Goal: Information Seeking & Learning: Compare options

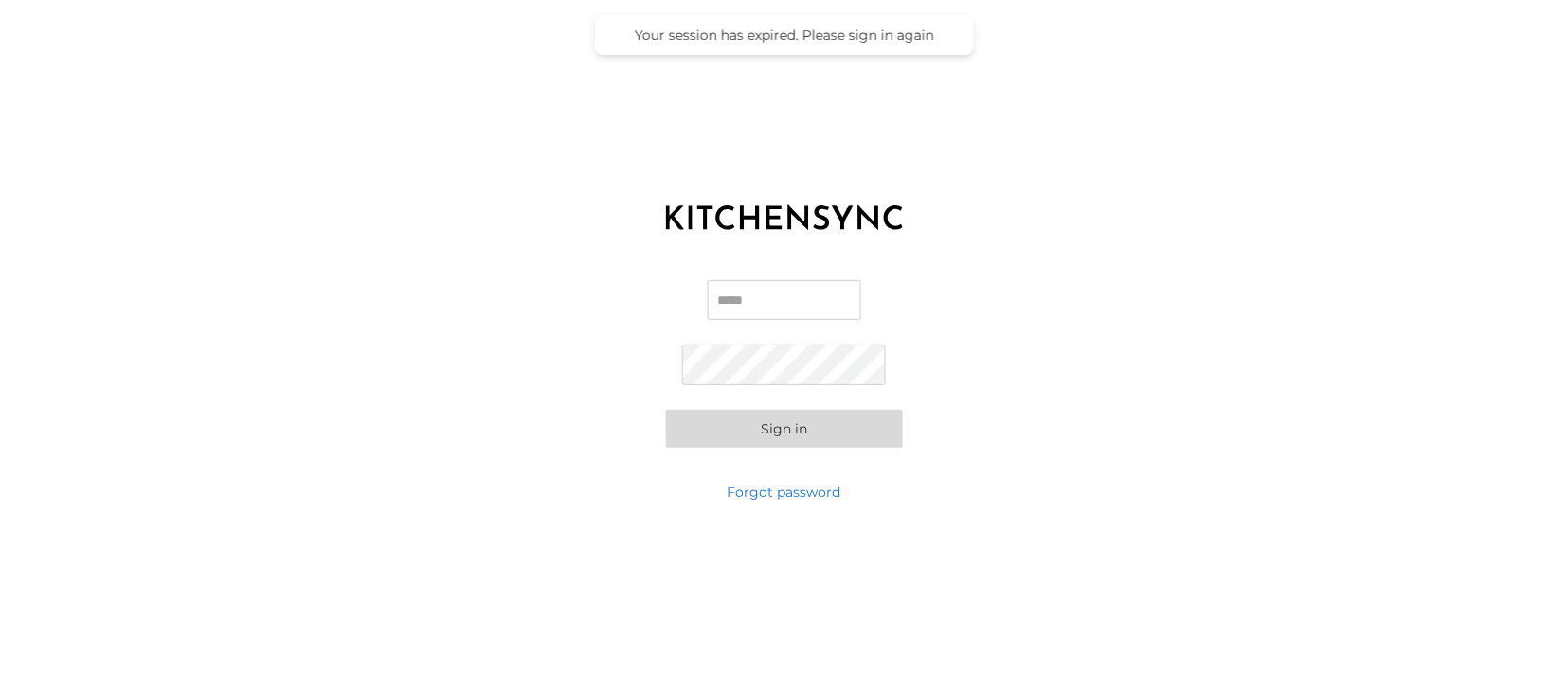
type input "**********"
click at [774, 435] on button "Sign in" at bounding box center [784, 429] width 236 height 37
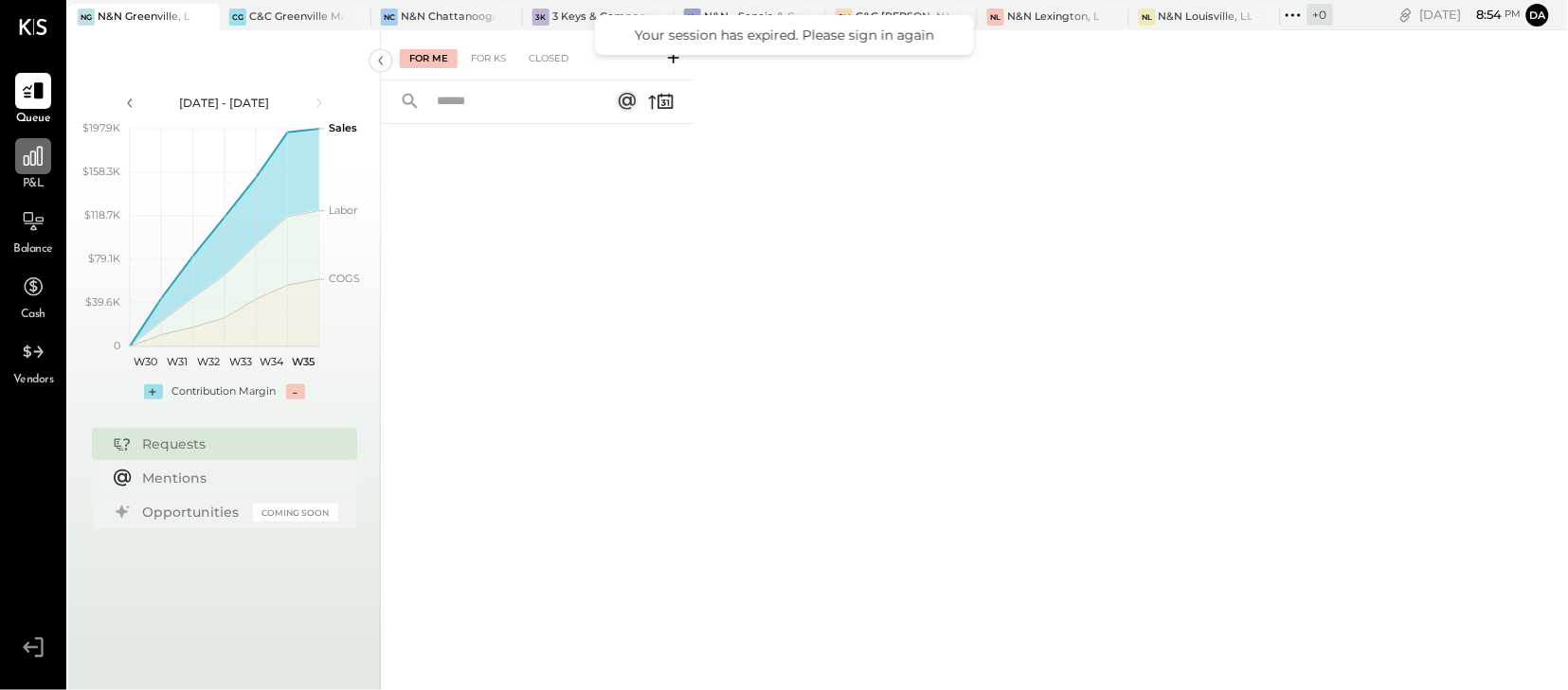
click at [38, 156] on icon at bounding box center [34, 157] width 25 height 25
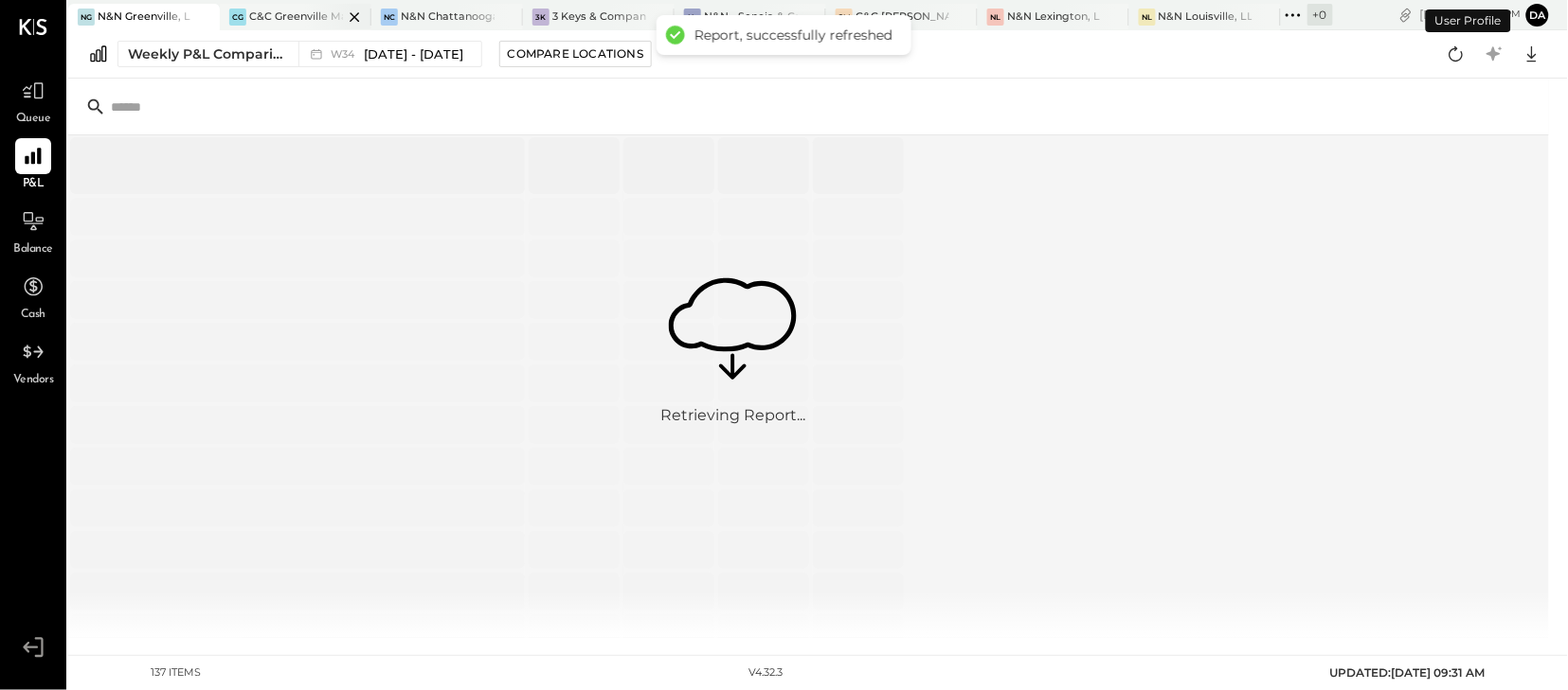
click at [275, 14] on div "C&C Greenville Main, LLC" at bounding box center [296, 17] width 94 height 15
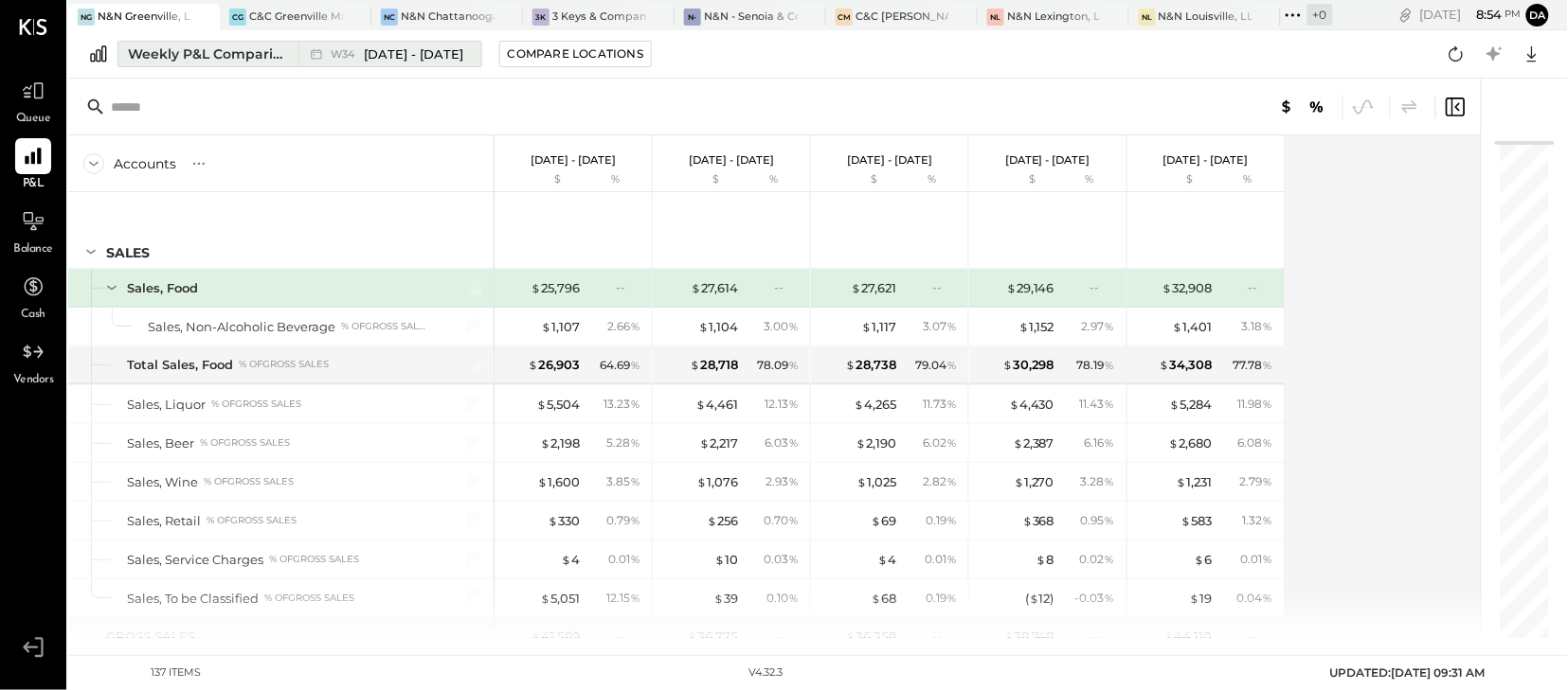
click at [203, 62] on div "Weekly P&L Comparison" at bounding box center [208, 54] width 160 height 19
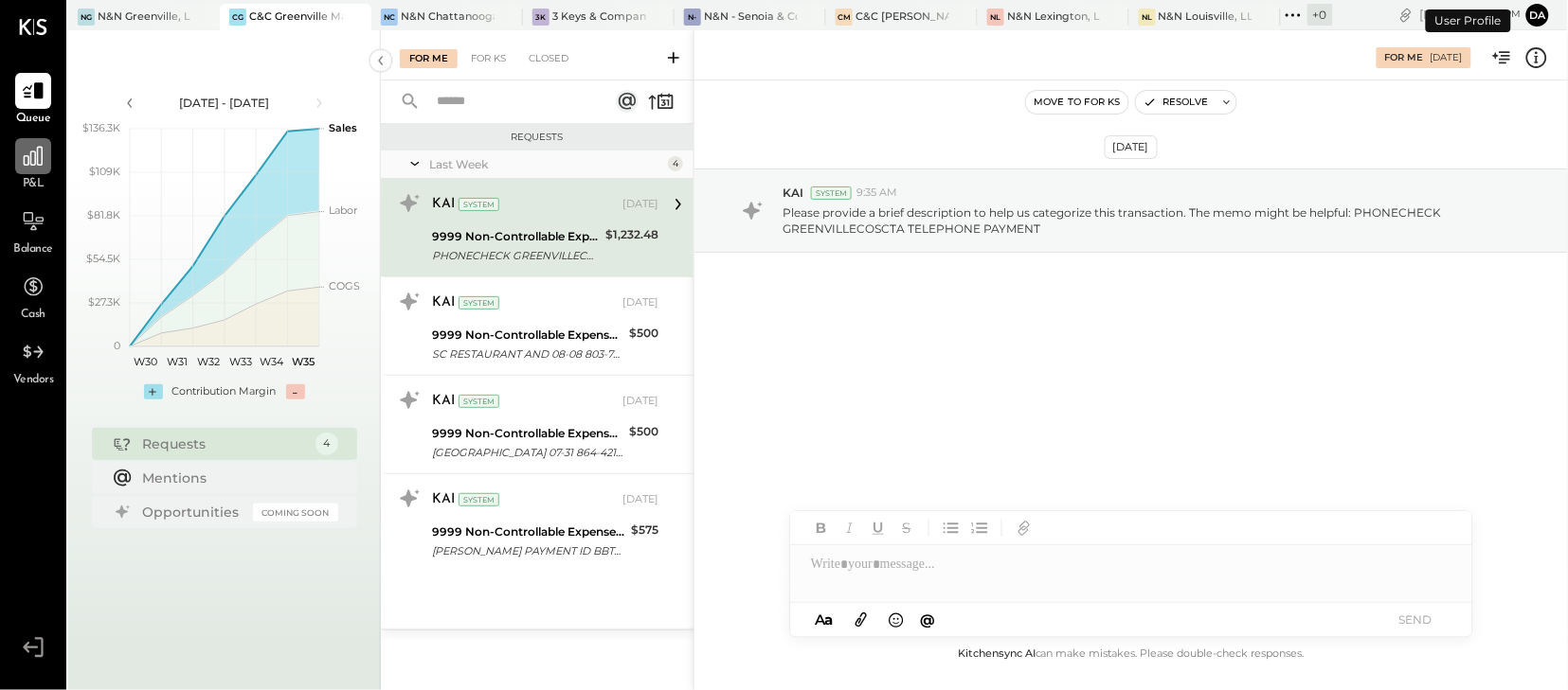
click at [39, 168] on div at bounding box center [33, 156] width 36 height 36
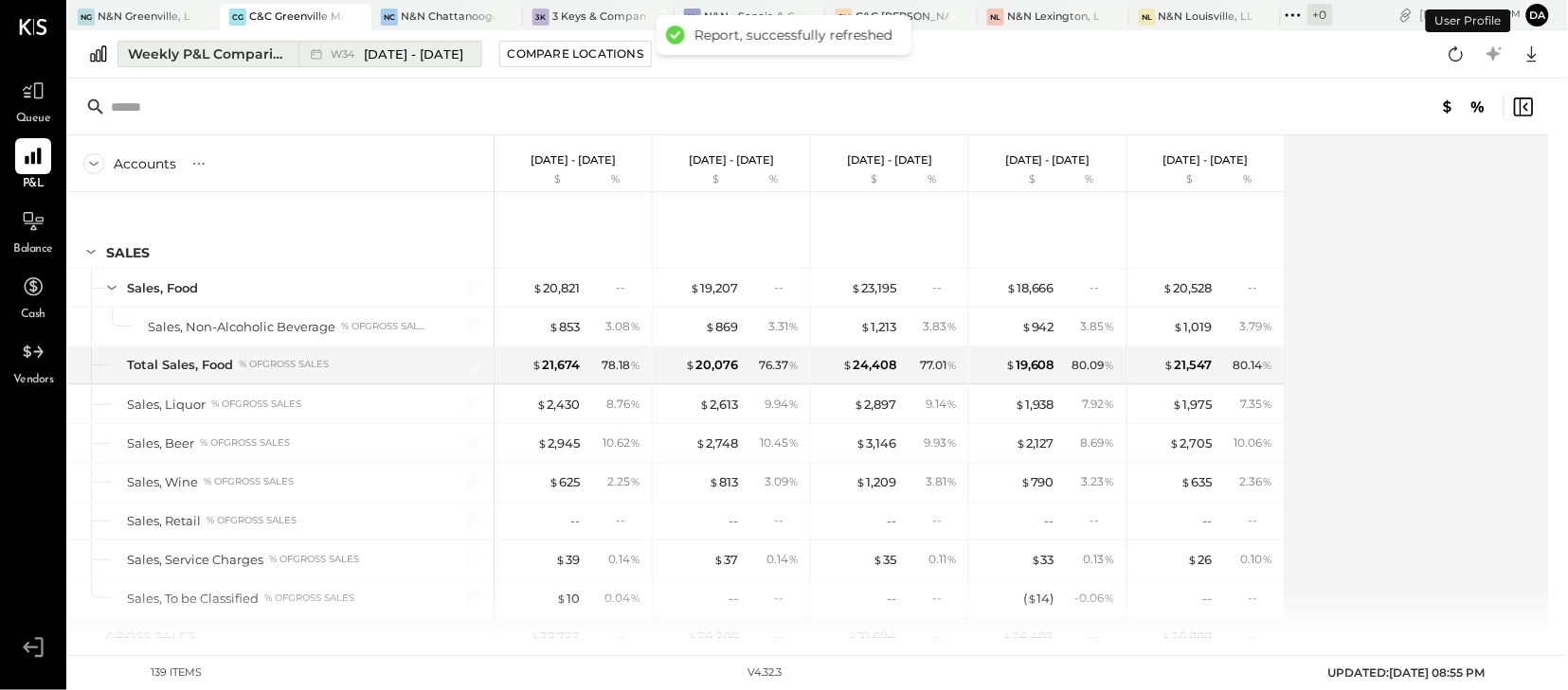
click at [181, 53] on div "Weekly P&L Comparison" at bounding box center [208, 54] width 160 height 19
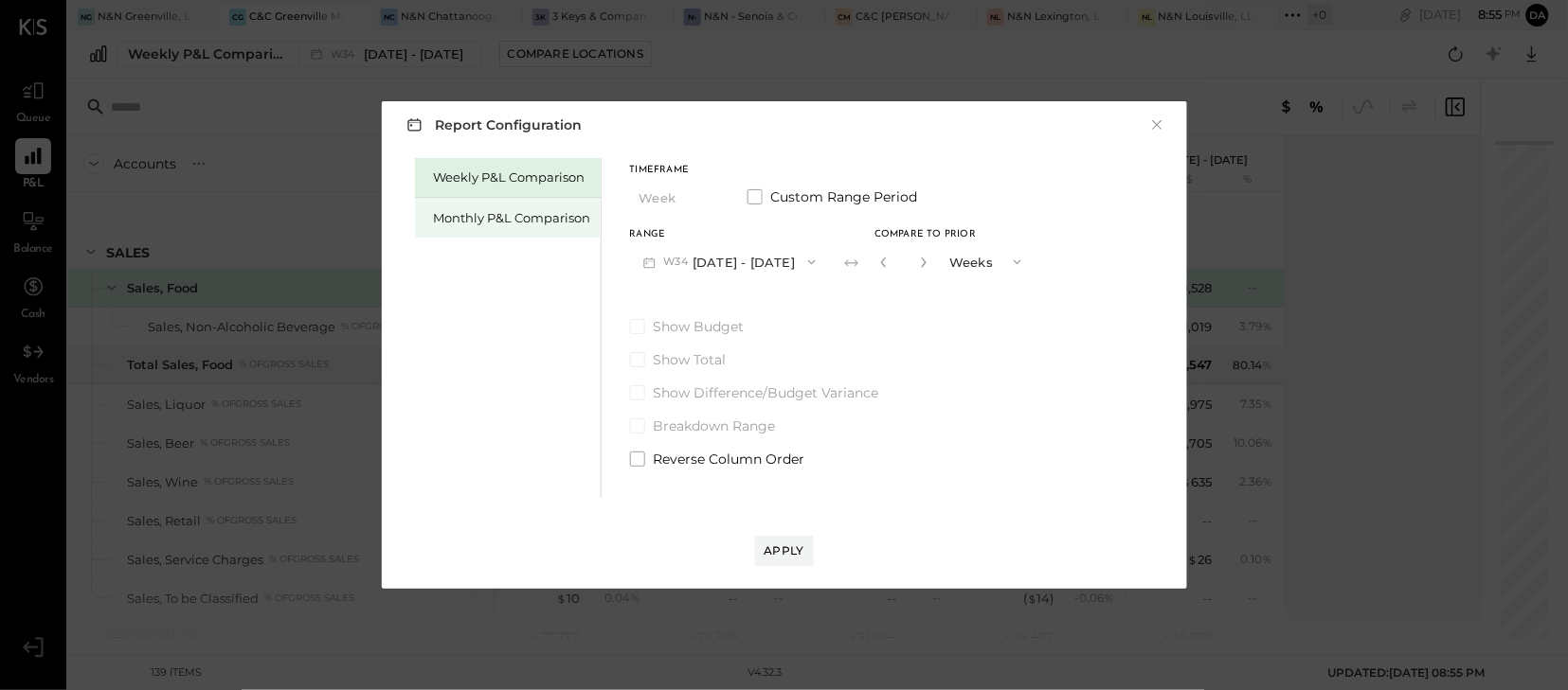
click at [490, 220] on div "Monthly P&L Comparison" at bounding box center [512, 218] width 158 height 18
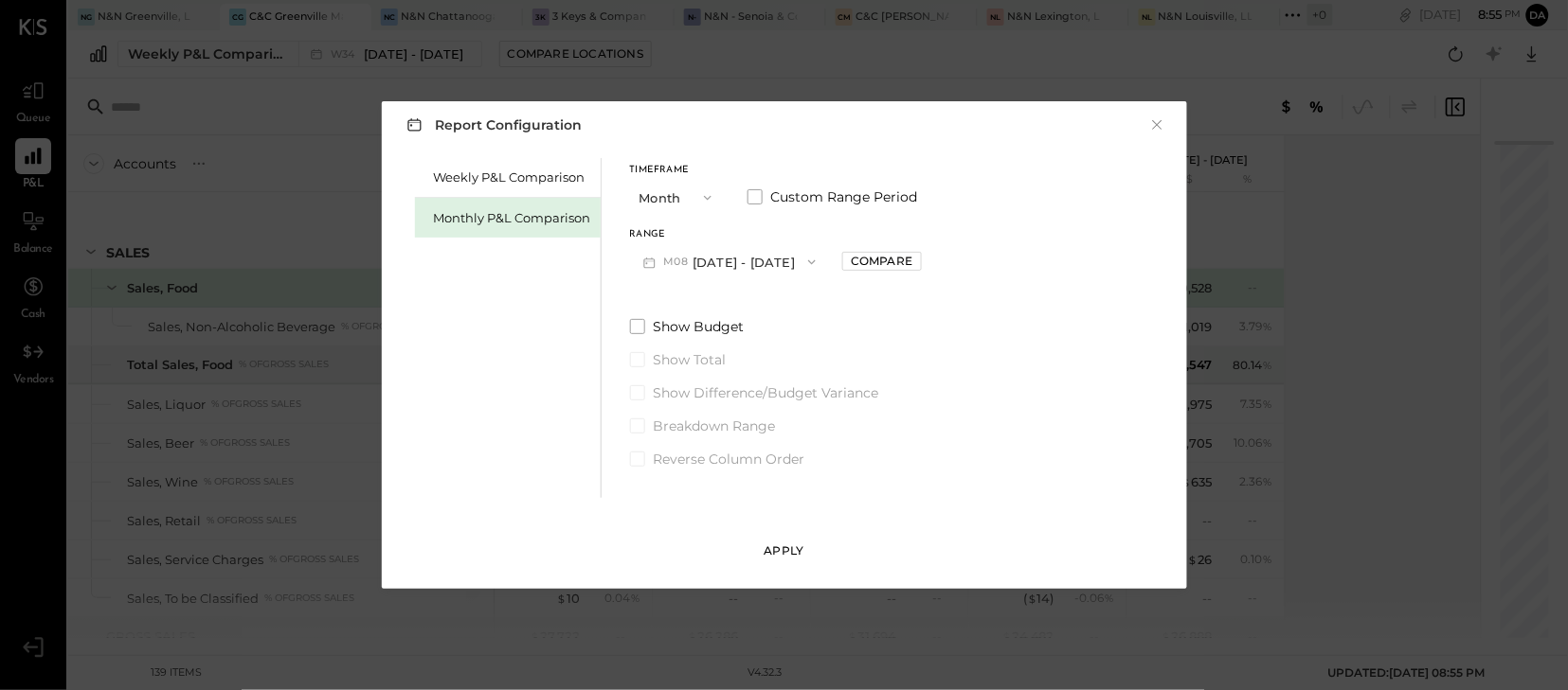
click at [782, 547] on div "Apply" at bounding box center [784, 551] width 39 height 16
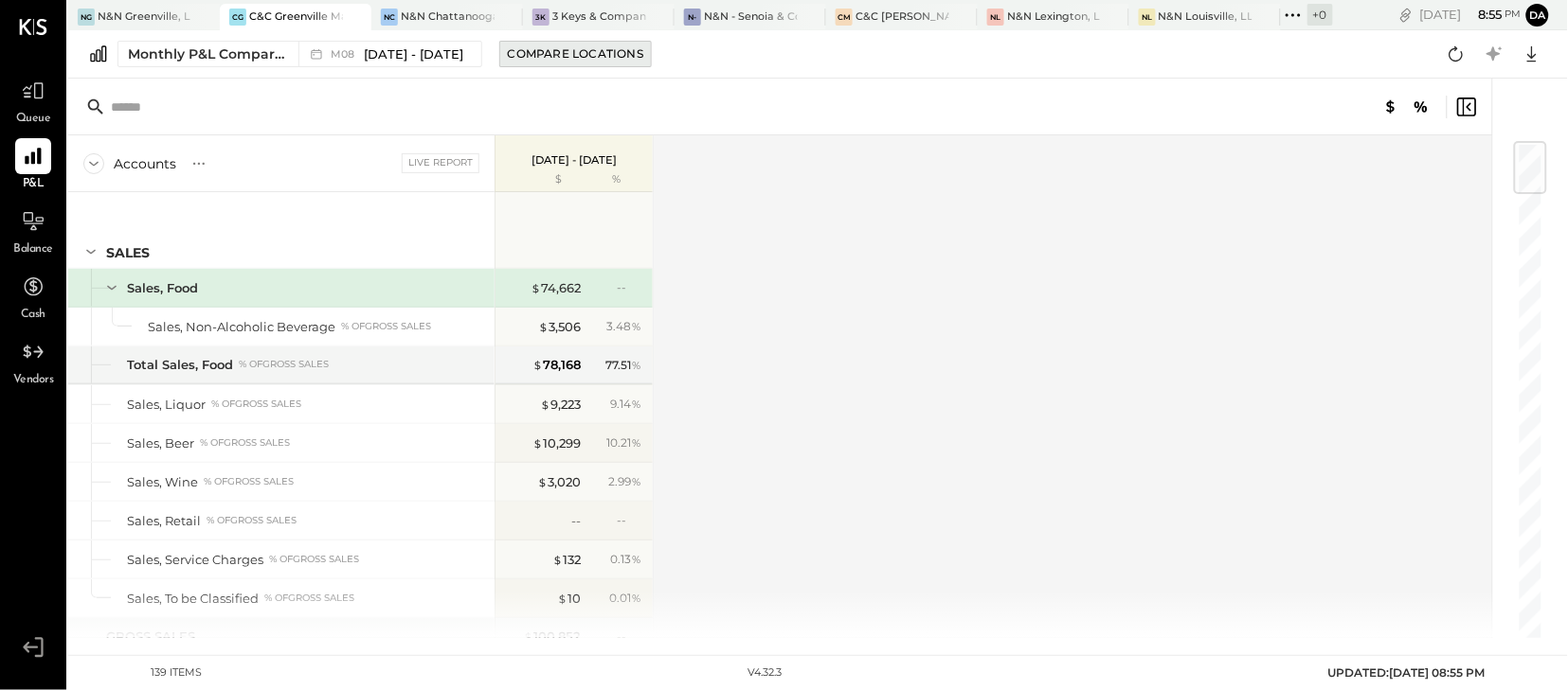
click at [546, 56] on div "Compare Locations" at bounding box center [575, 53] width 136 height 16
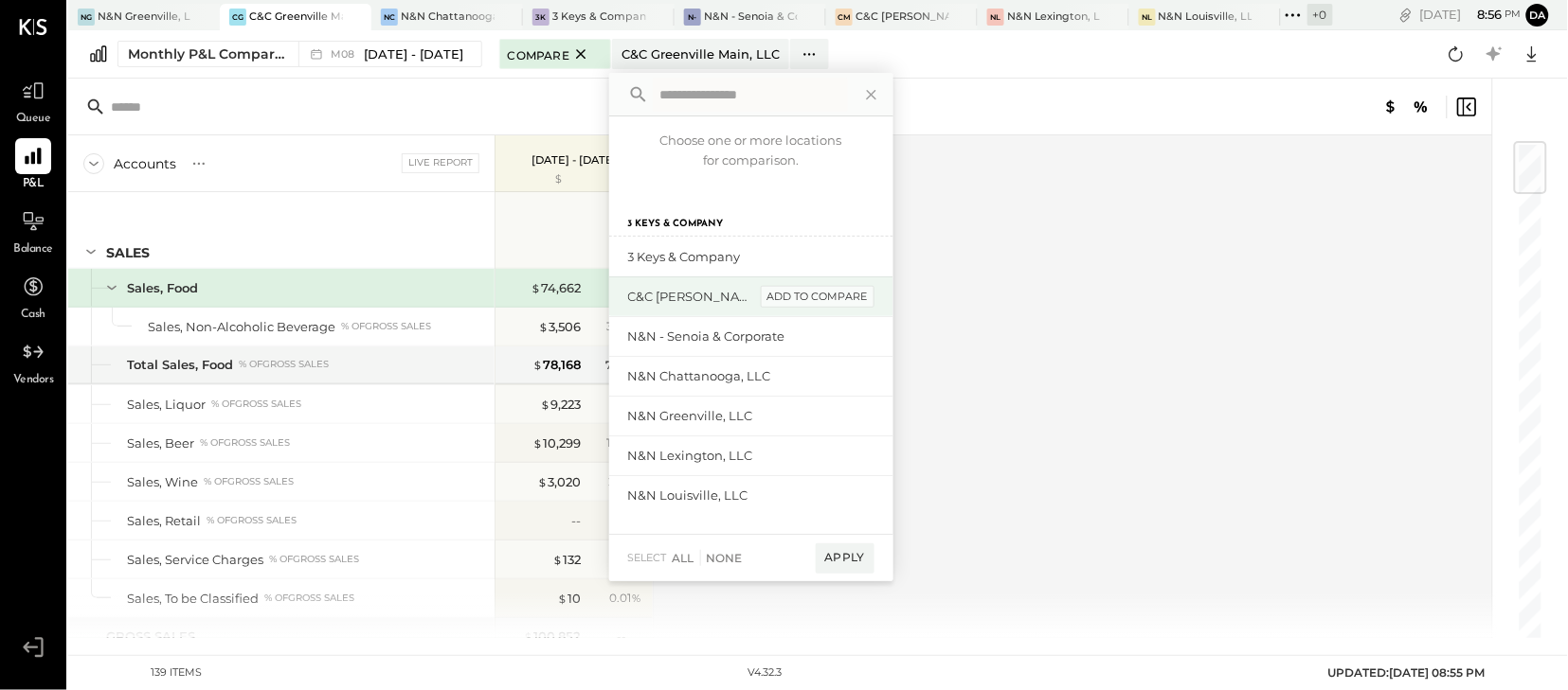
click at [812, 290] on div "add to compare" at bounding box center [817, 298] width 113 height 23
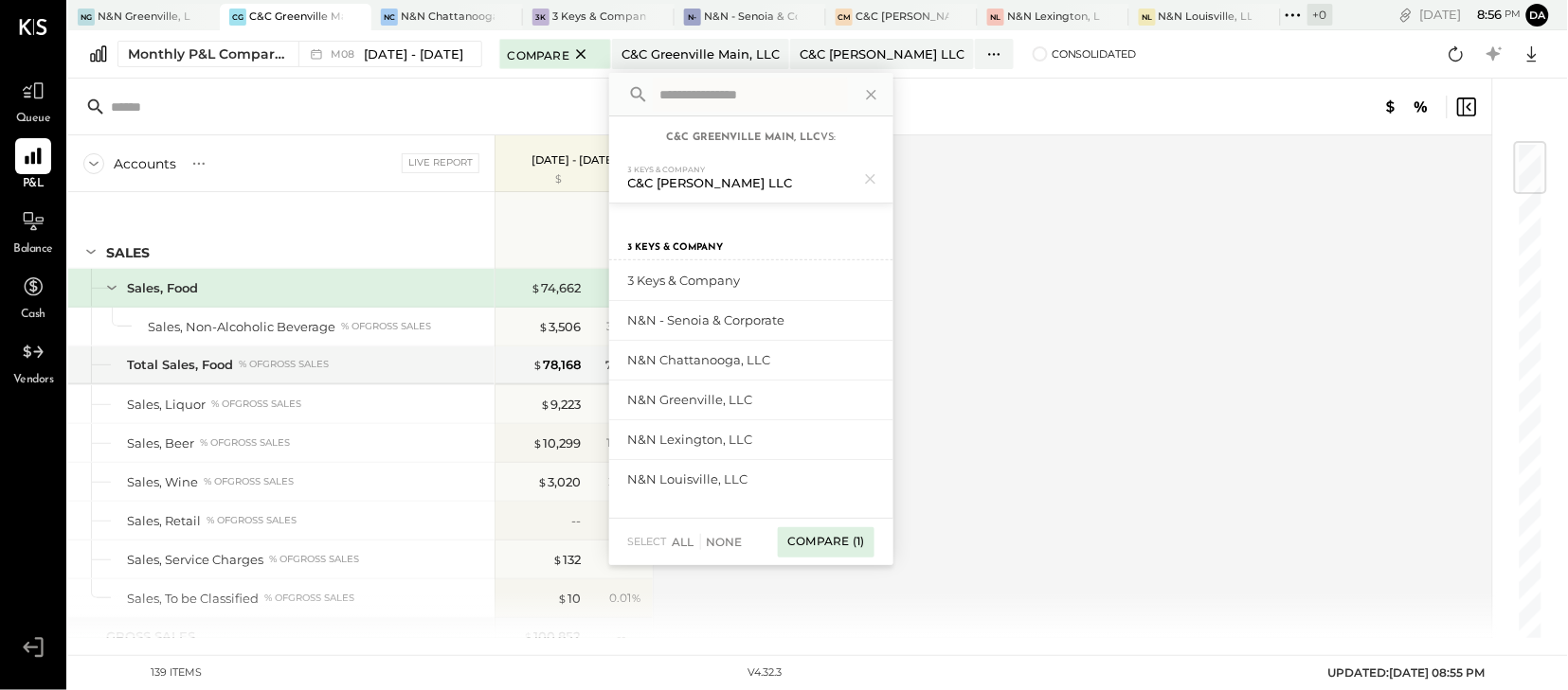
click at [842, 546] on div "Compare (1)" at bounding box center [826, 543] width 96 height 31
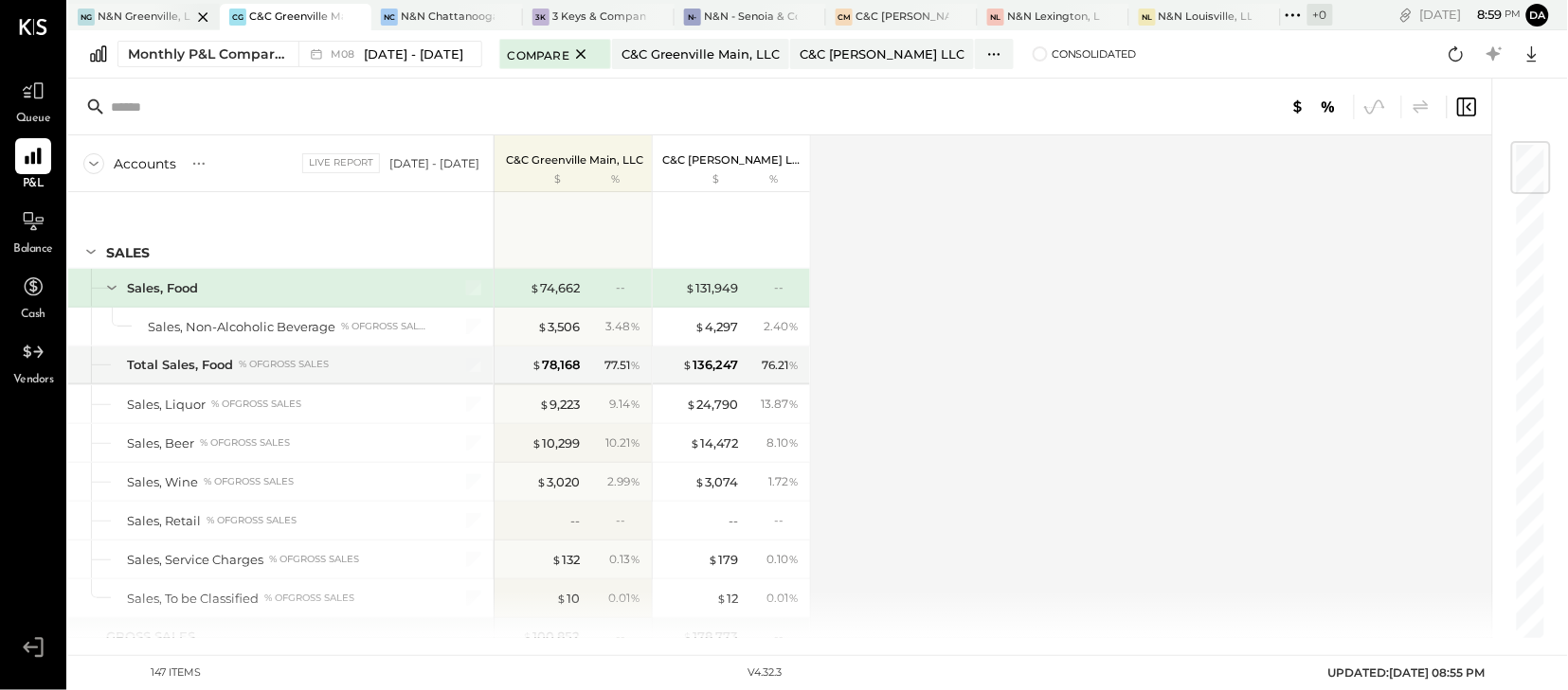
click at [136, 23] on div "N&N Greenville, LLC" at bounding box center [145, 17] width 94 height 15
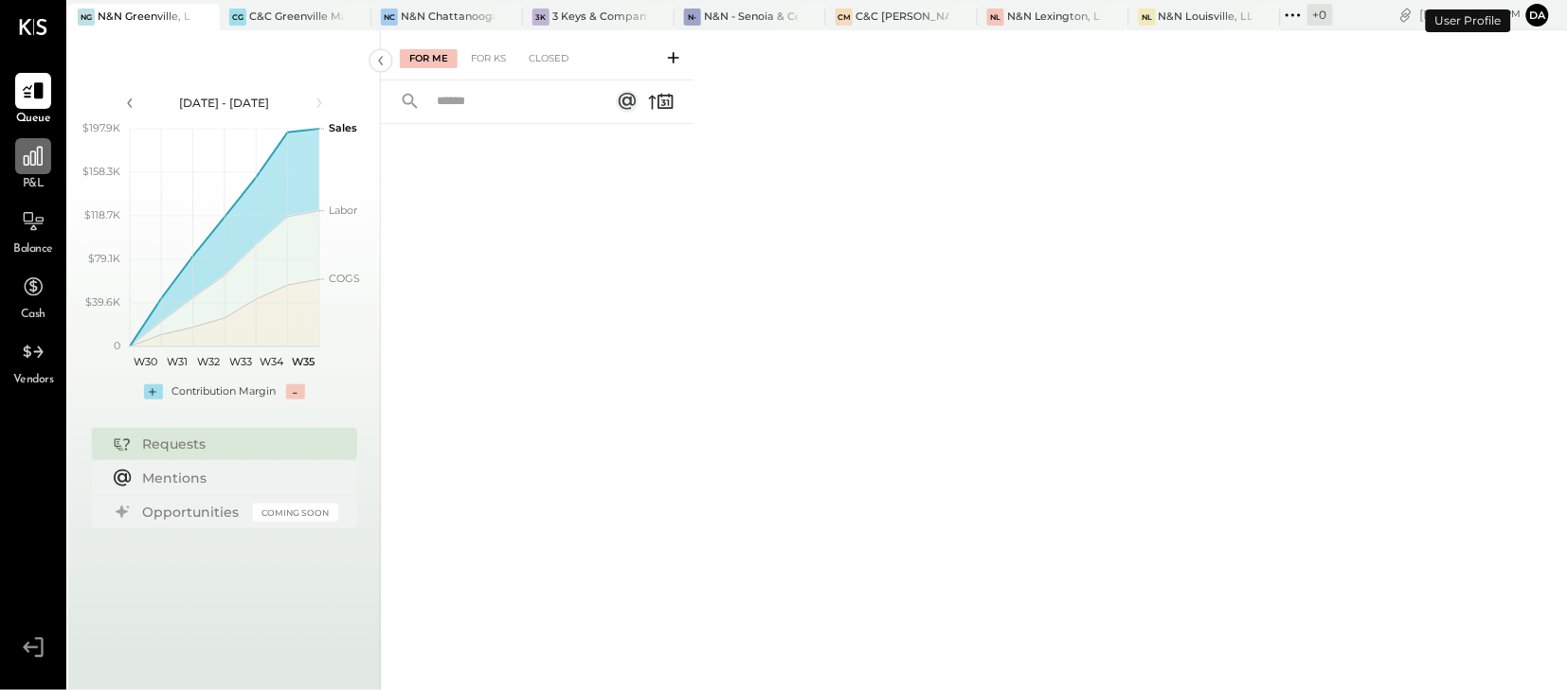
click at [33, 161] on icon at bounding box center [34, 157] width 25 height 25
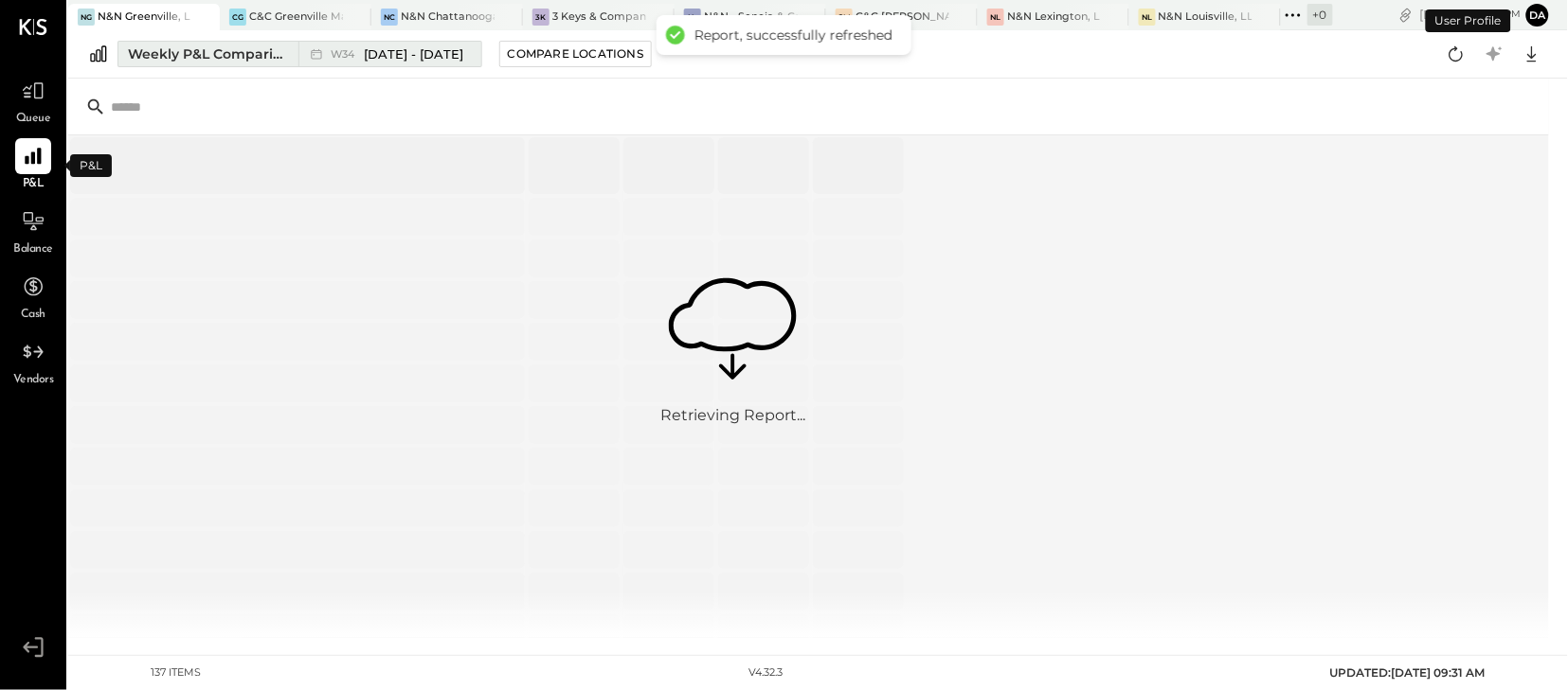
click at [236, 55] on div "Weekly P&L Comparison" at bounding box center [208, 54] width 160 height 19
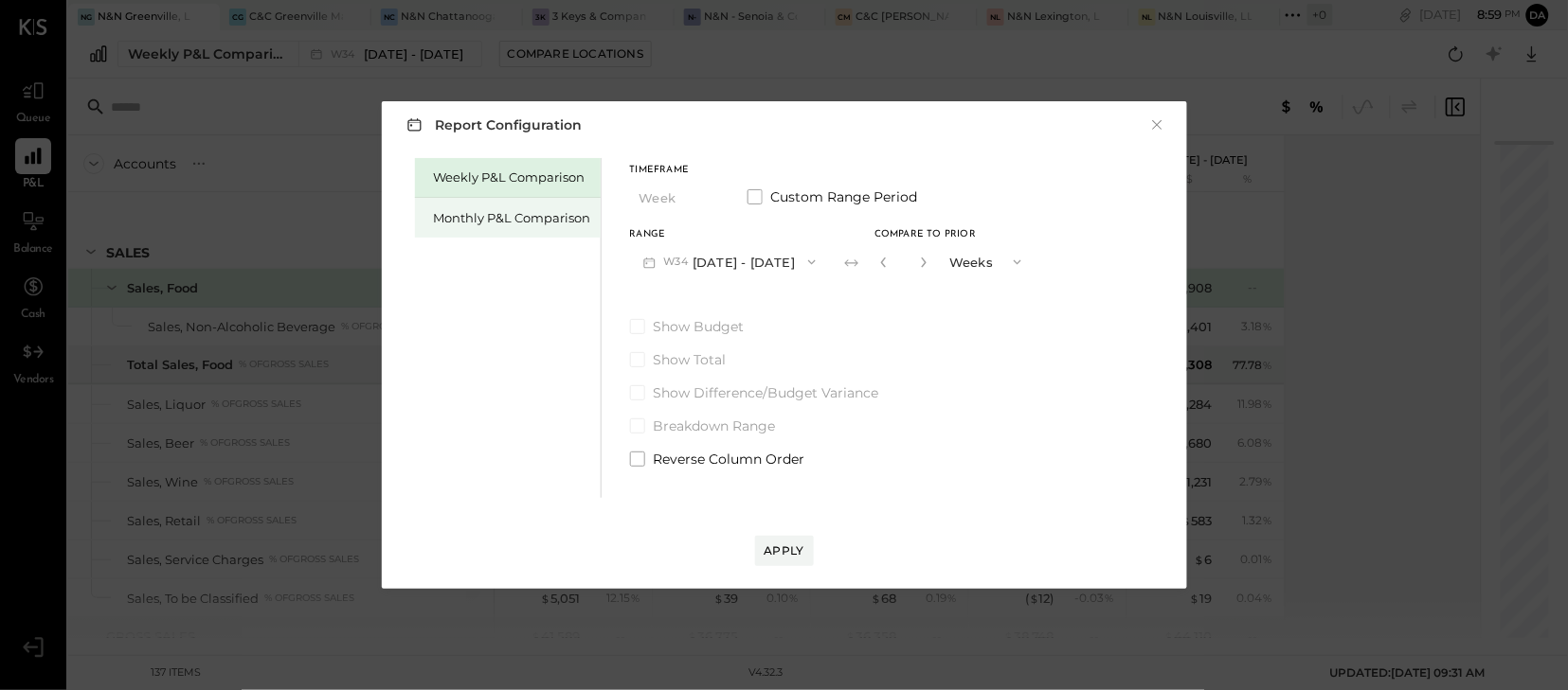
click at [463, 228] on div "Monthly P&L Comparison" at bounding box center [508, 217] width 186 height 39
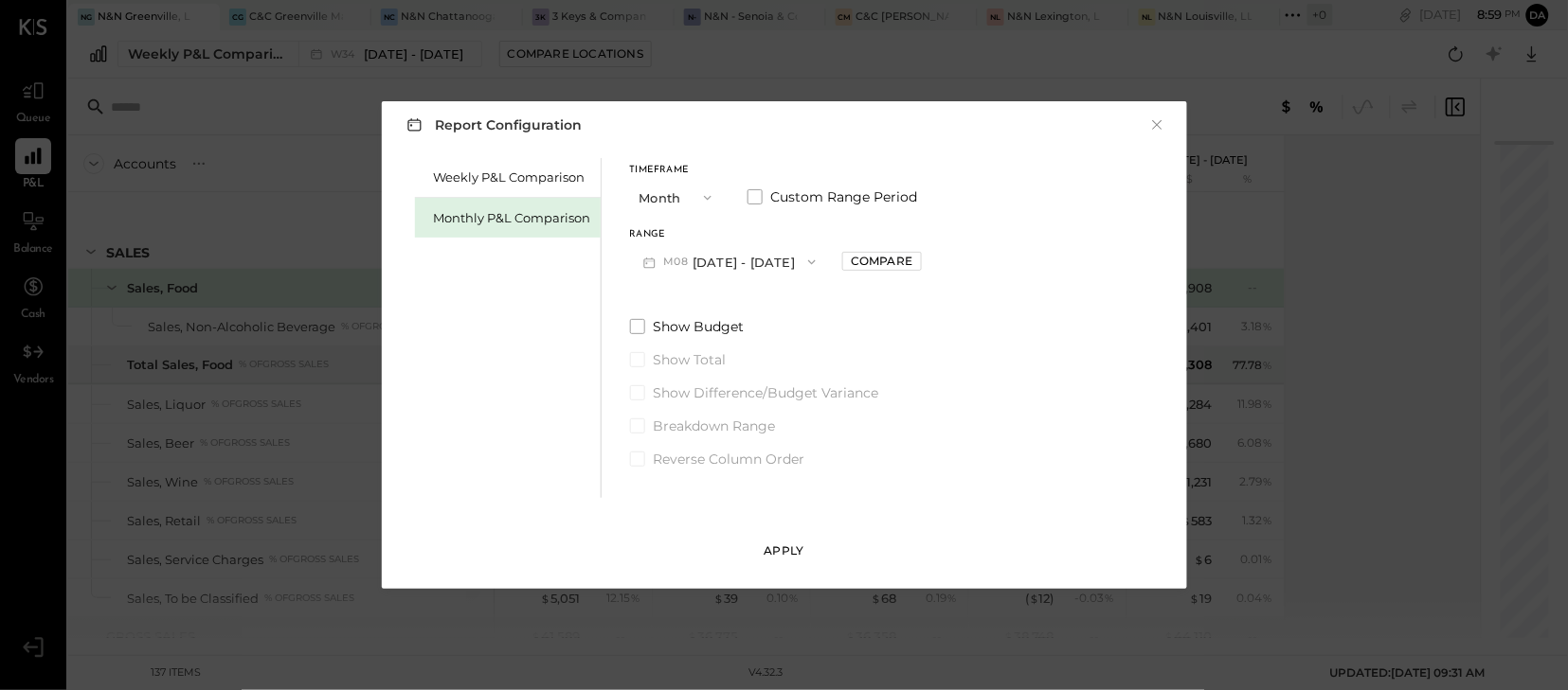
click at [793, 548] on div "Apply" at bounding box center [784, 551] width 39 height 16
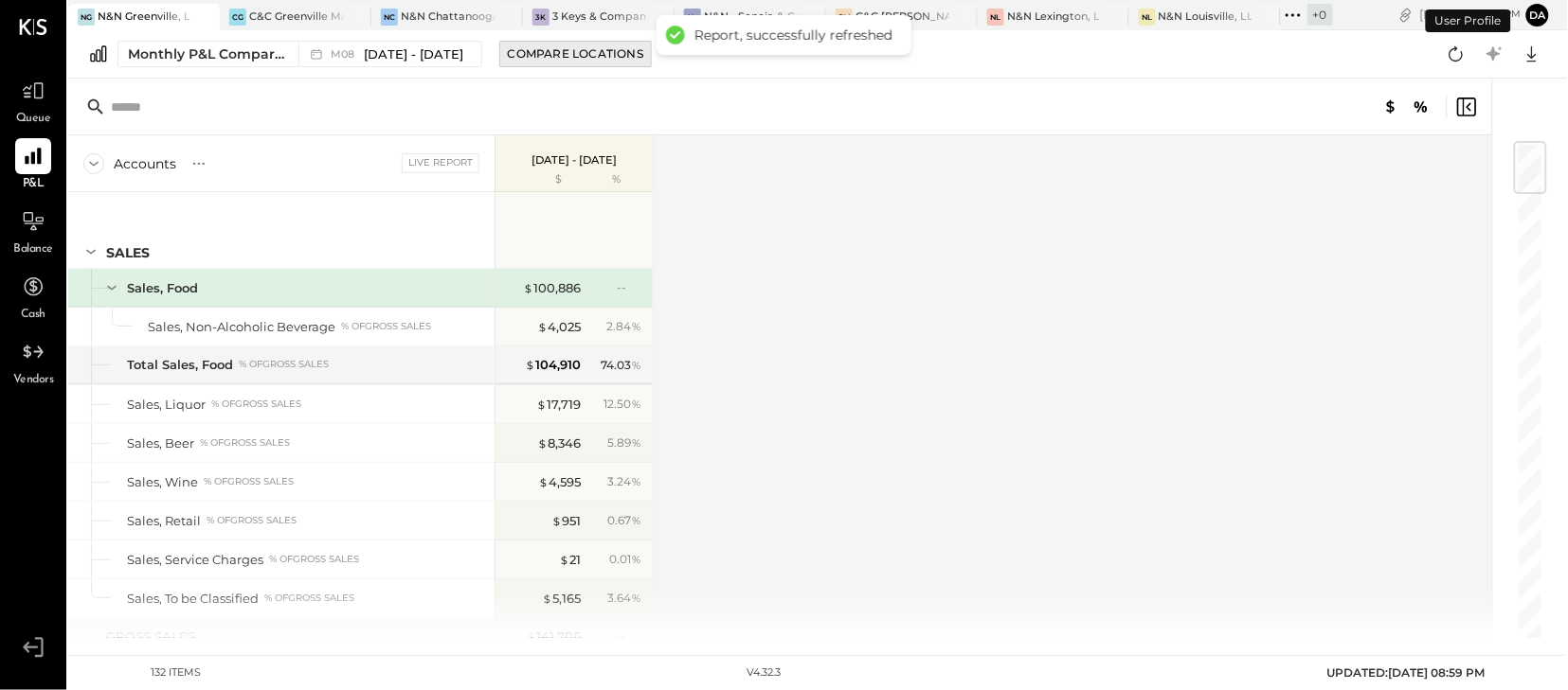
click at [563, 56] on div "Compare Locations" at bounding box center [575, 53] width 136 height 16
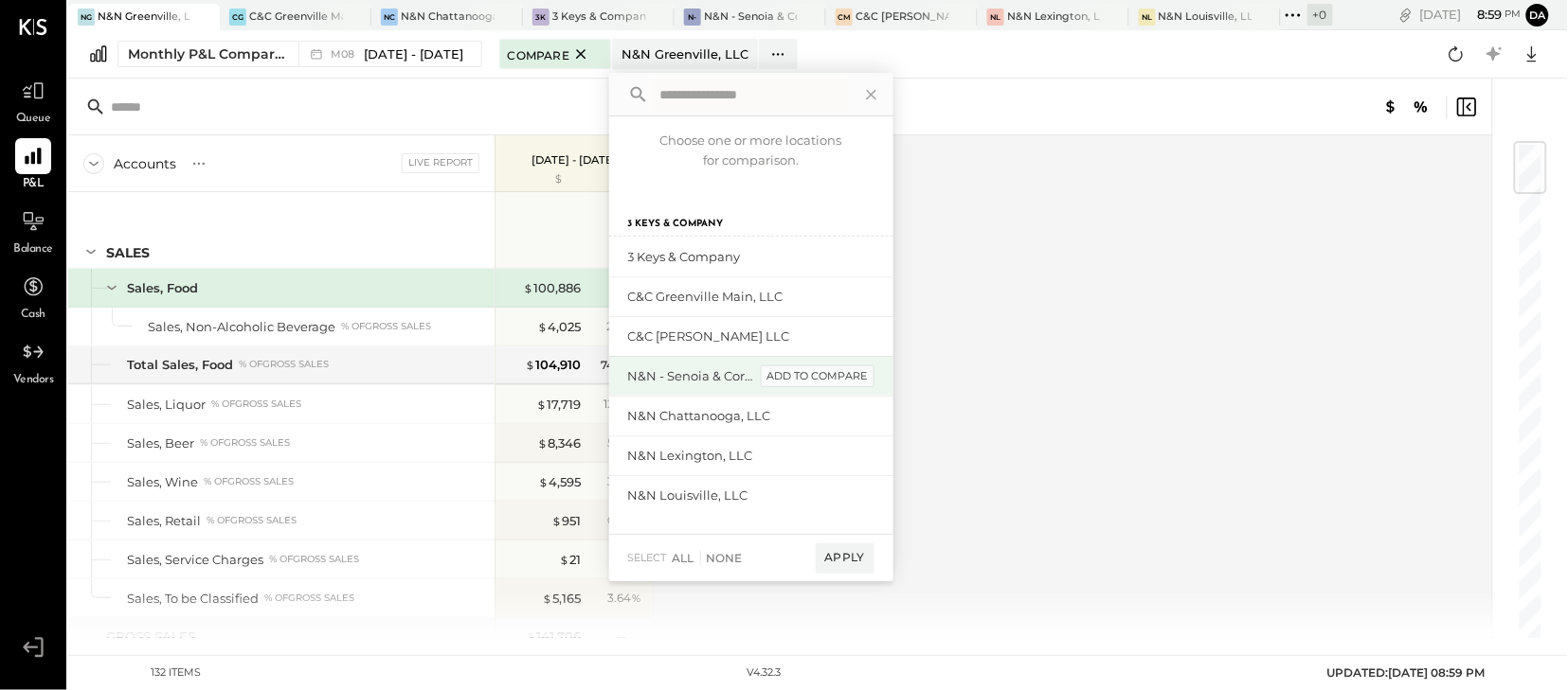
click at [784, 374] on div "add to compare" at bounding box center [817, 377] width 113 height 23
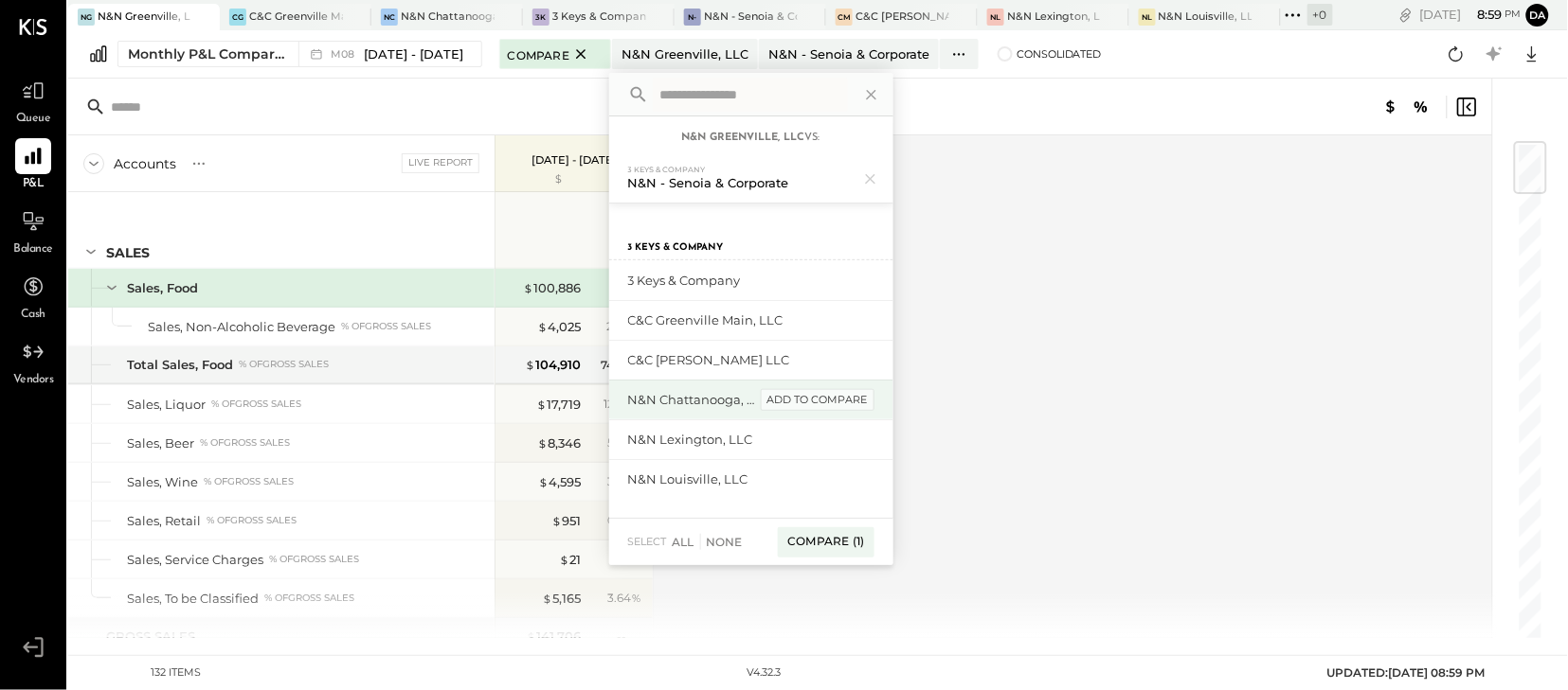
click at [799, 407] on div "add to compare" at bounding box center [817, 401] width 113 height 23
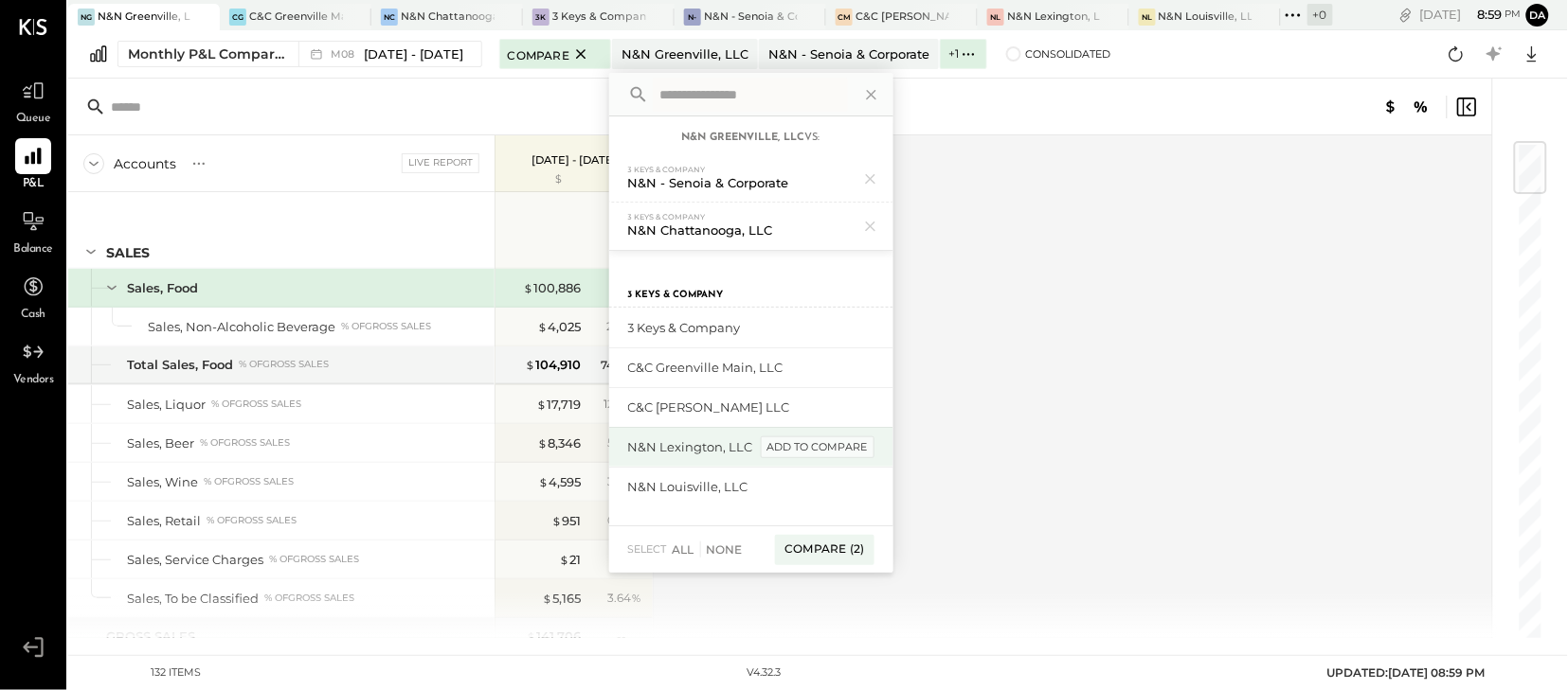
click at [802, 448] on div "add to compare" at bounding box center [817, 448] width 113 height 23
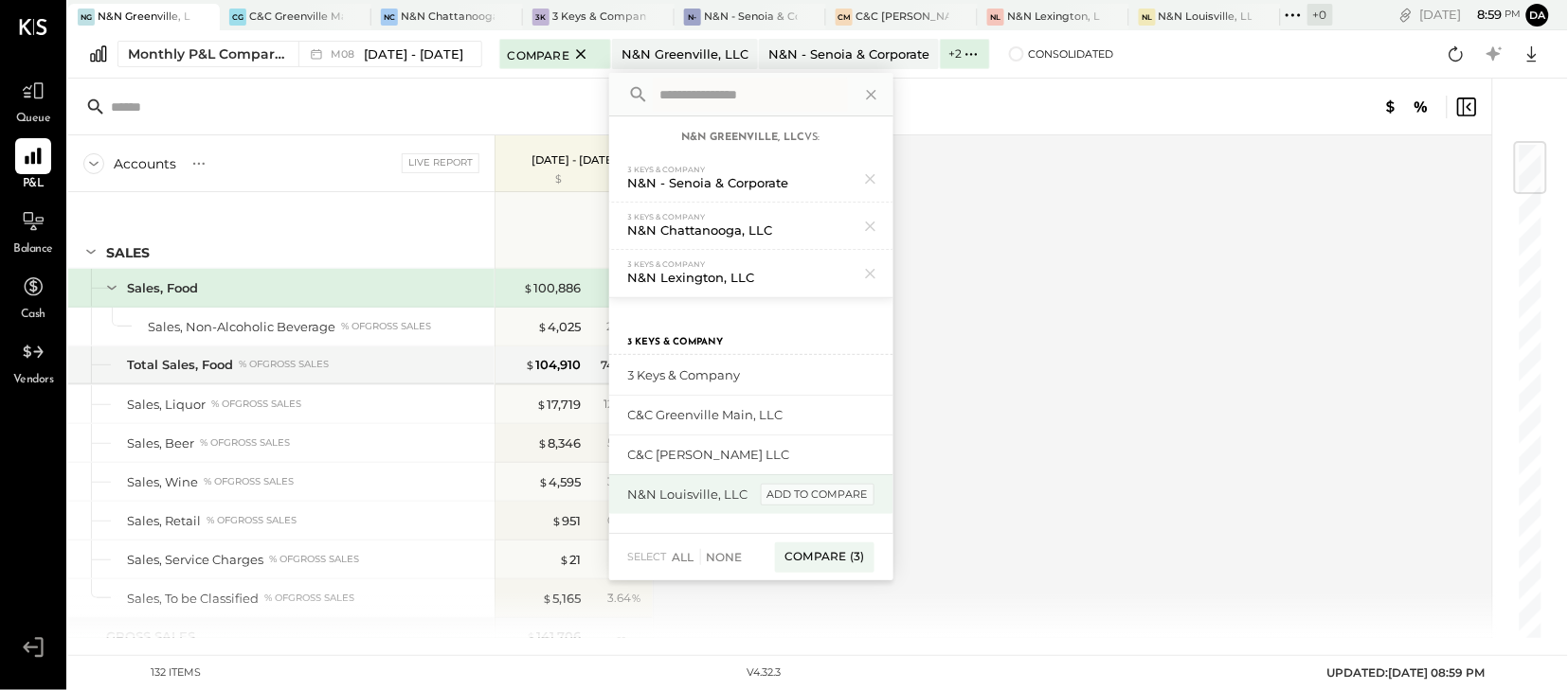
click at [807, 491] on div "add to compare" at bounding box center [817, 496] width 113 height 23
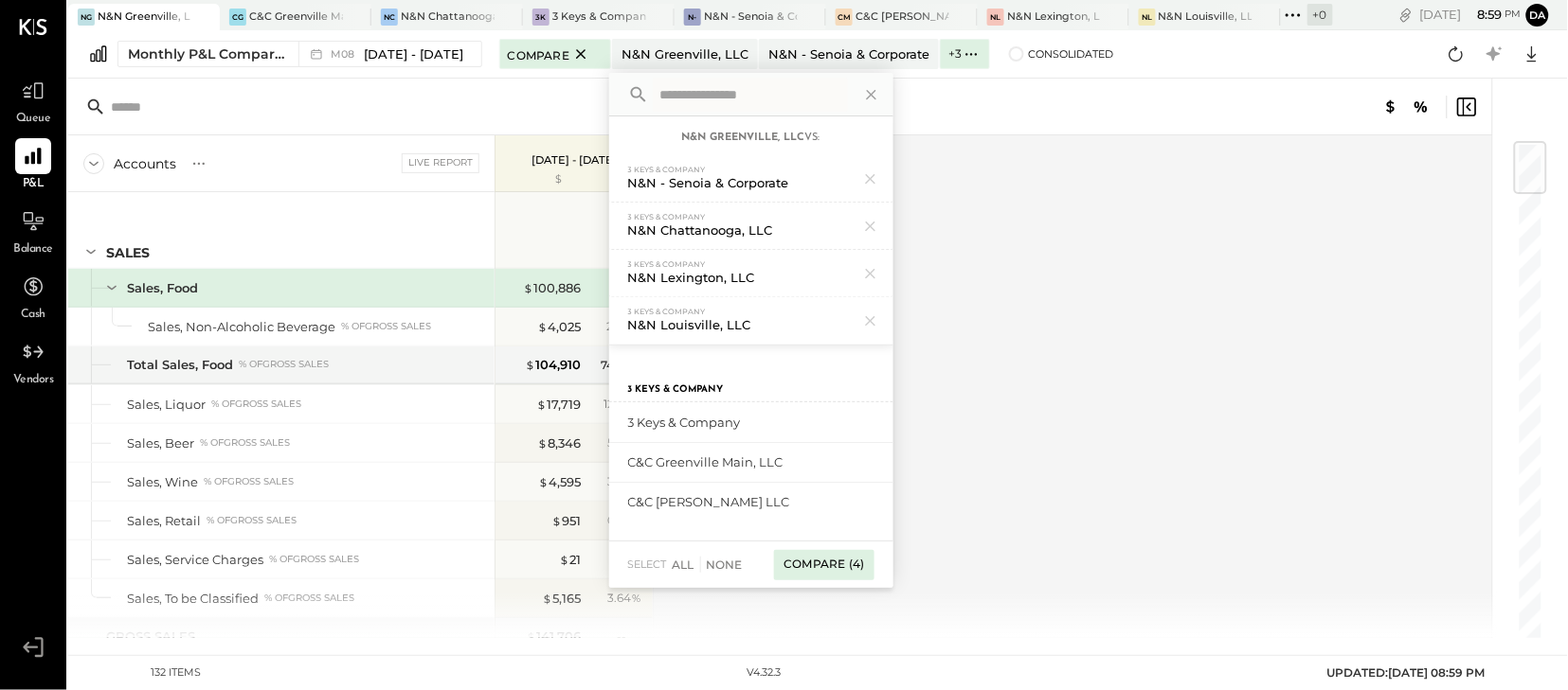
click at [821, 558] on div "Compare (4)" at bounding box center [823, 566] width 99 height 31
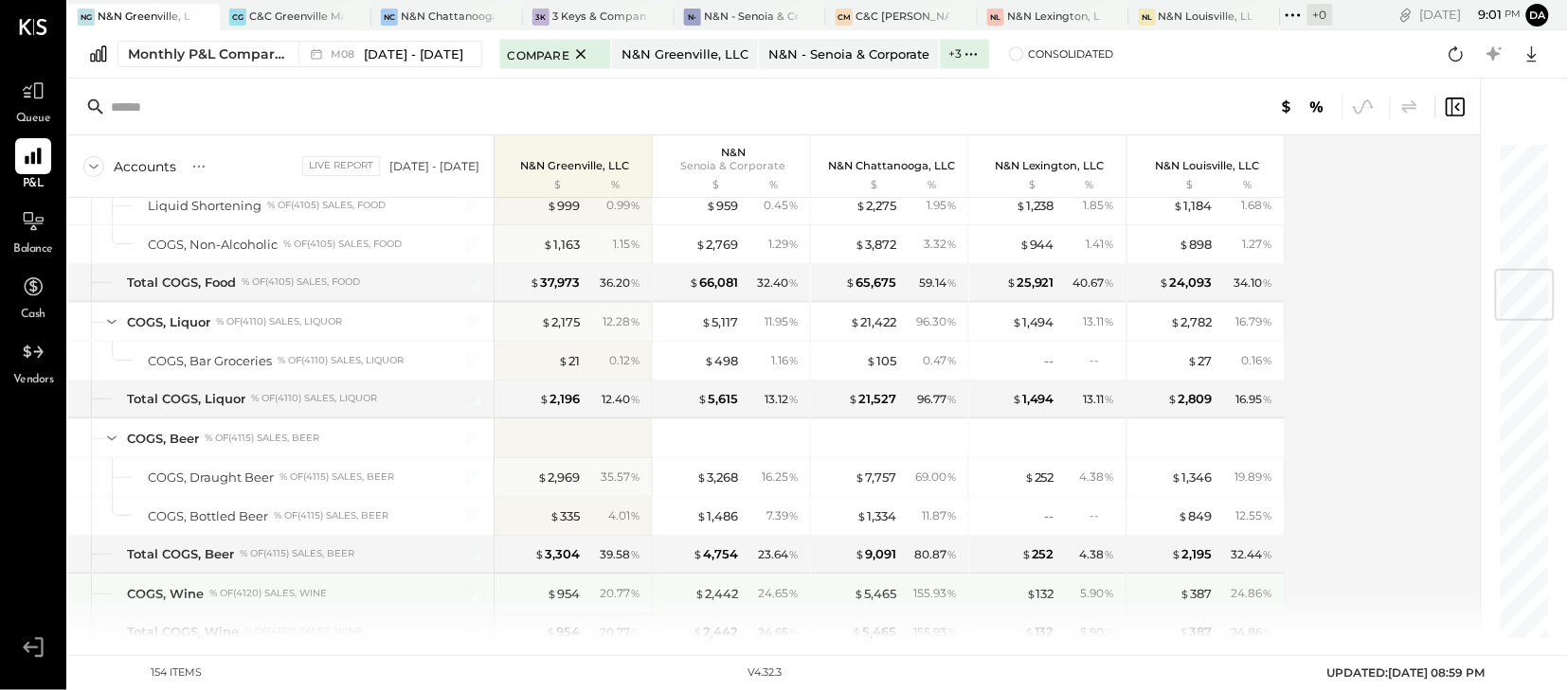
scroll to position [1079, 0]
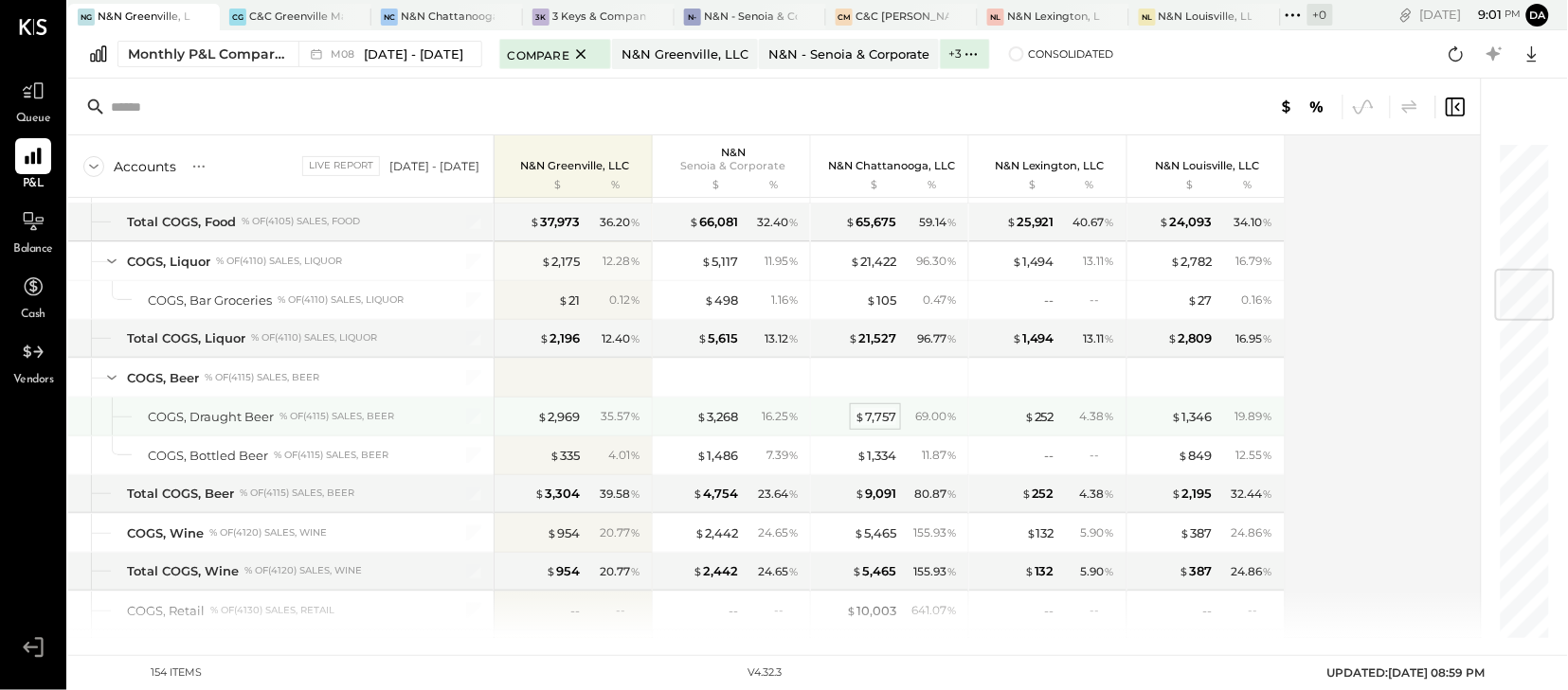
click at [866, 422] on div "$ 7,757" at bounding box center [875, 417] width 41 height 18
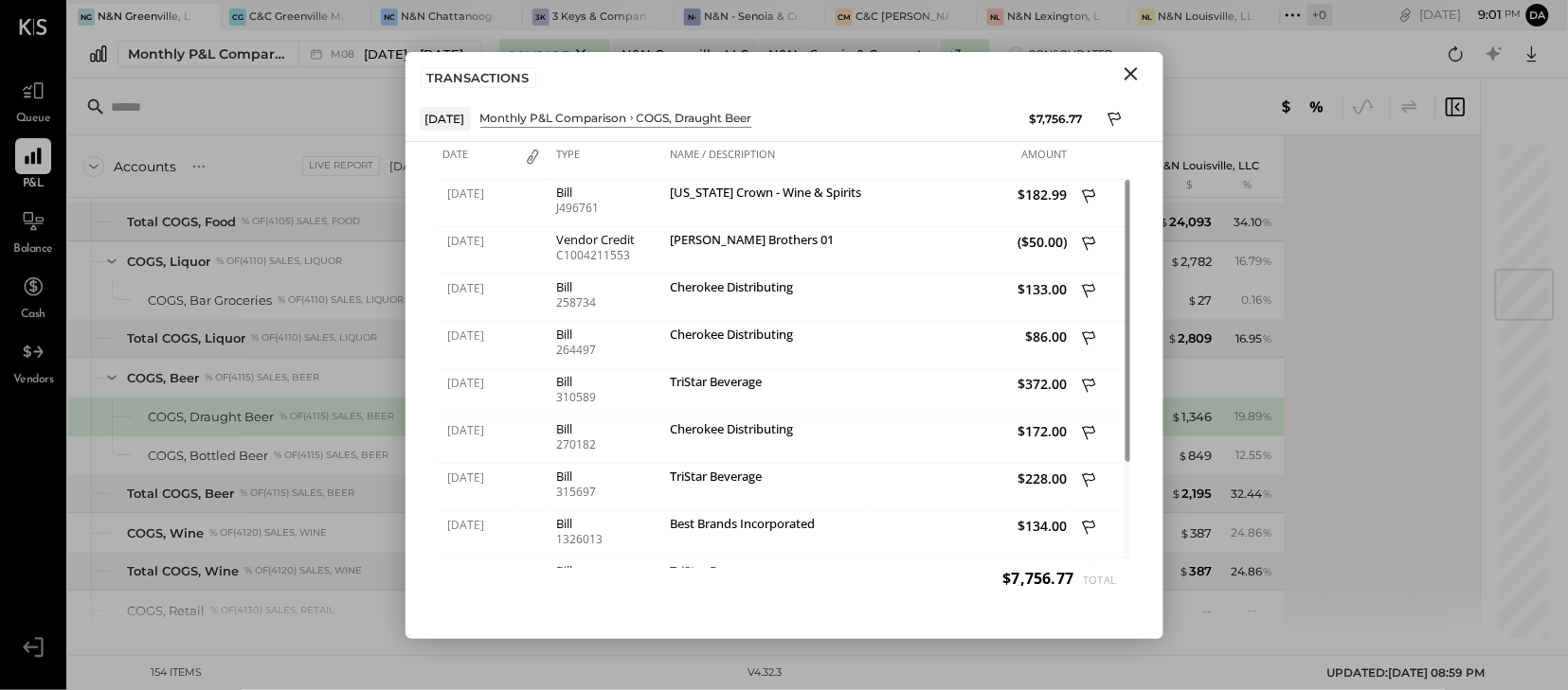
click at [1129, 67] on icon "Close" at bounding box center [1132, 74] width 23 height 23
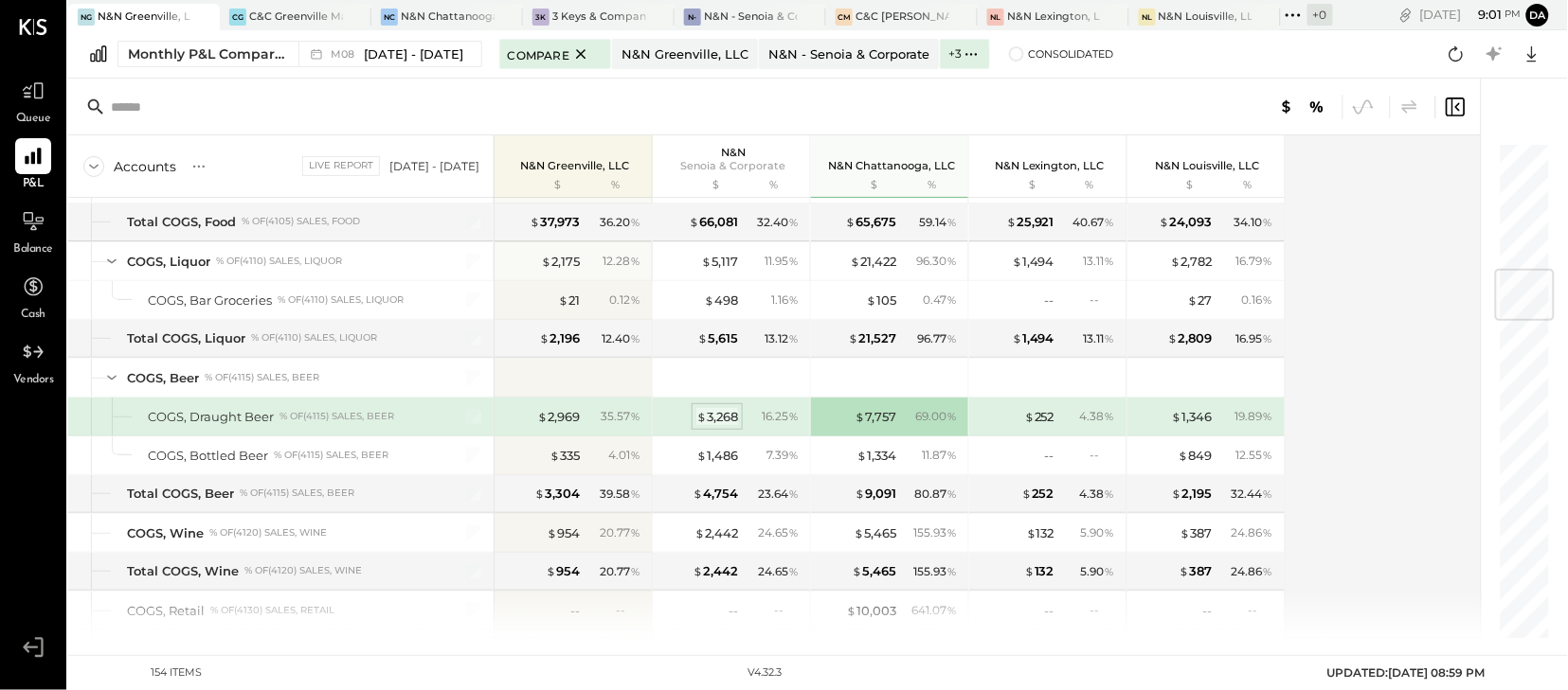
click at [716, 418] on div "$ 3,268" at bounding box center [716, 417] width 41 height 18
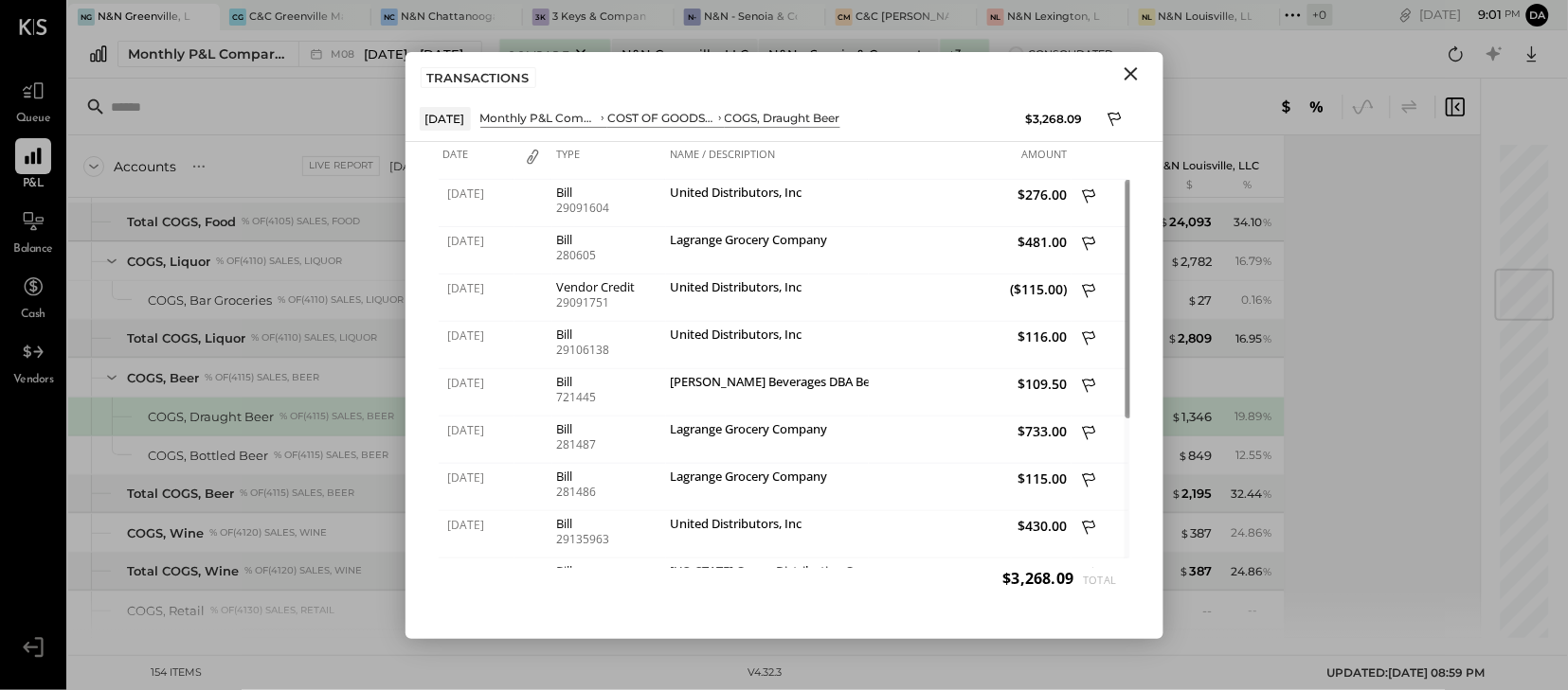
click at [1131, 78] on icon "Close" at bounding box center [1132, 74] width 23 height 23
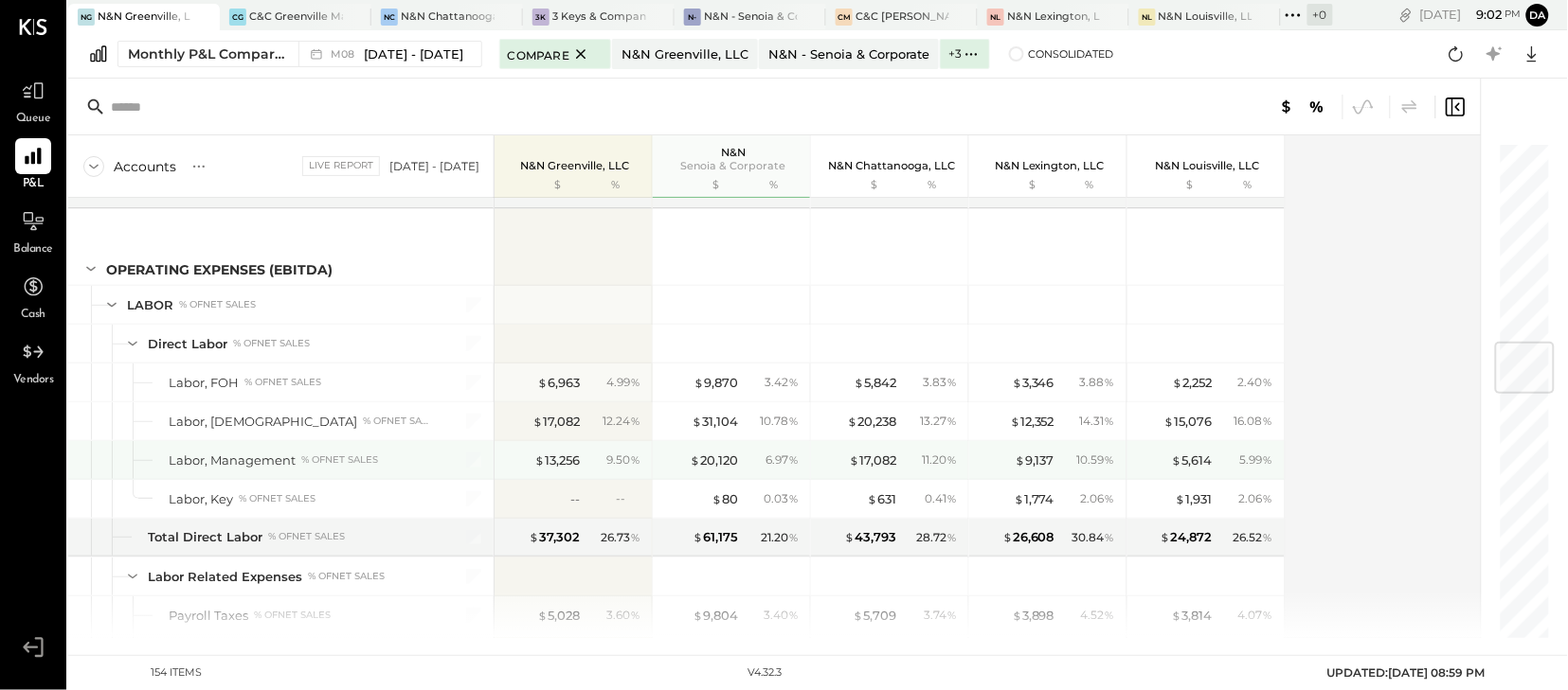
scroll to position [1691, 0]
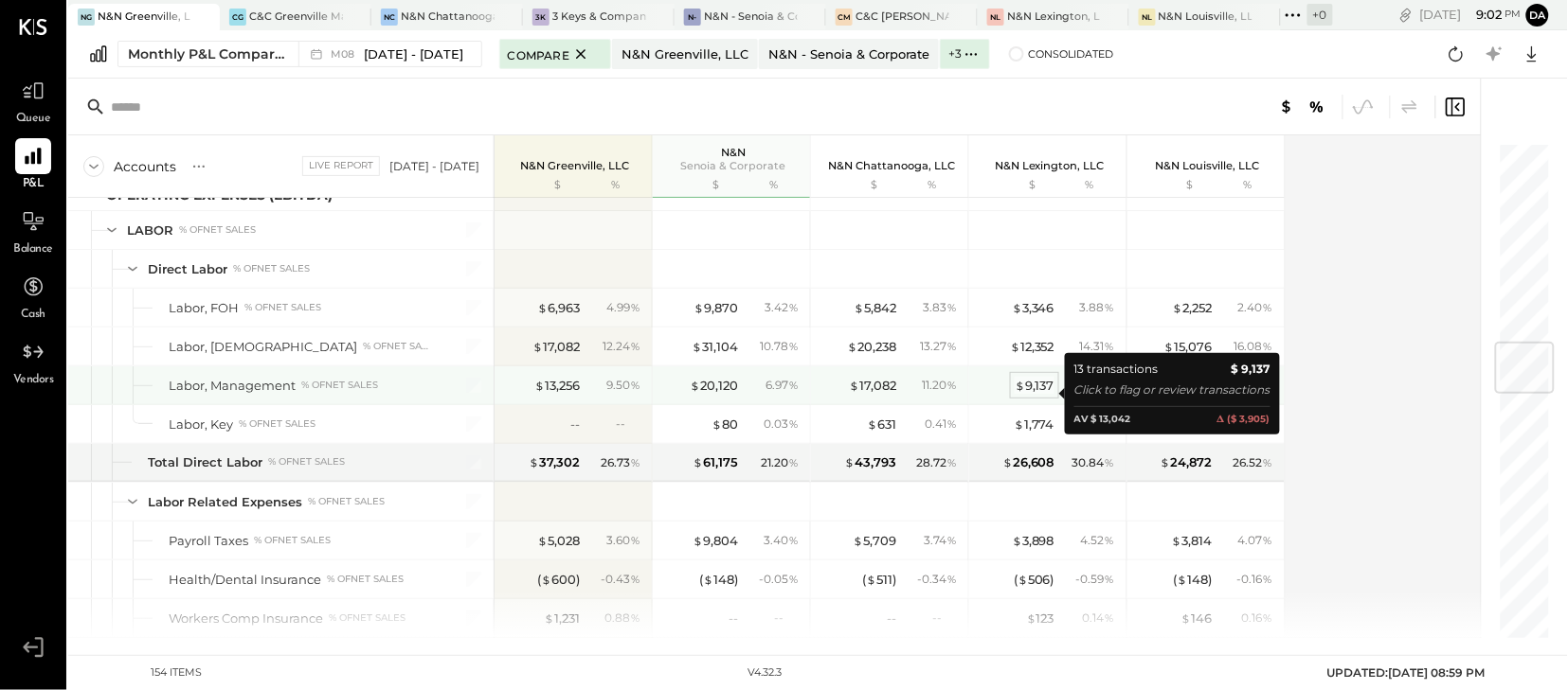
click at [1037, 395] on div "$ 9,137" at bounding box center [1033, 385] width 39 height 18
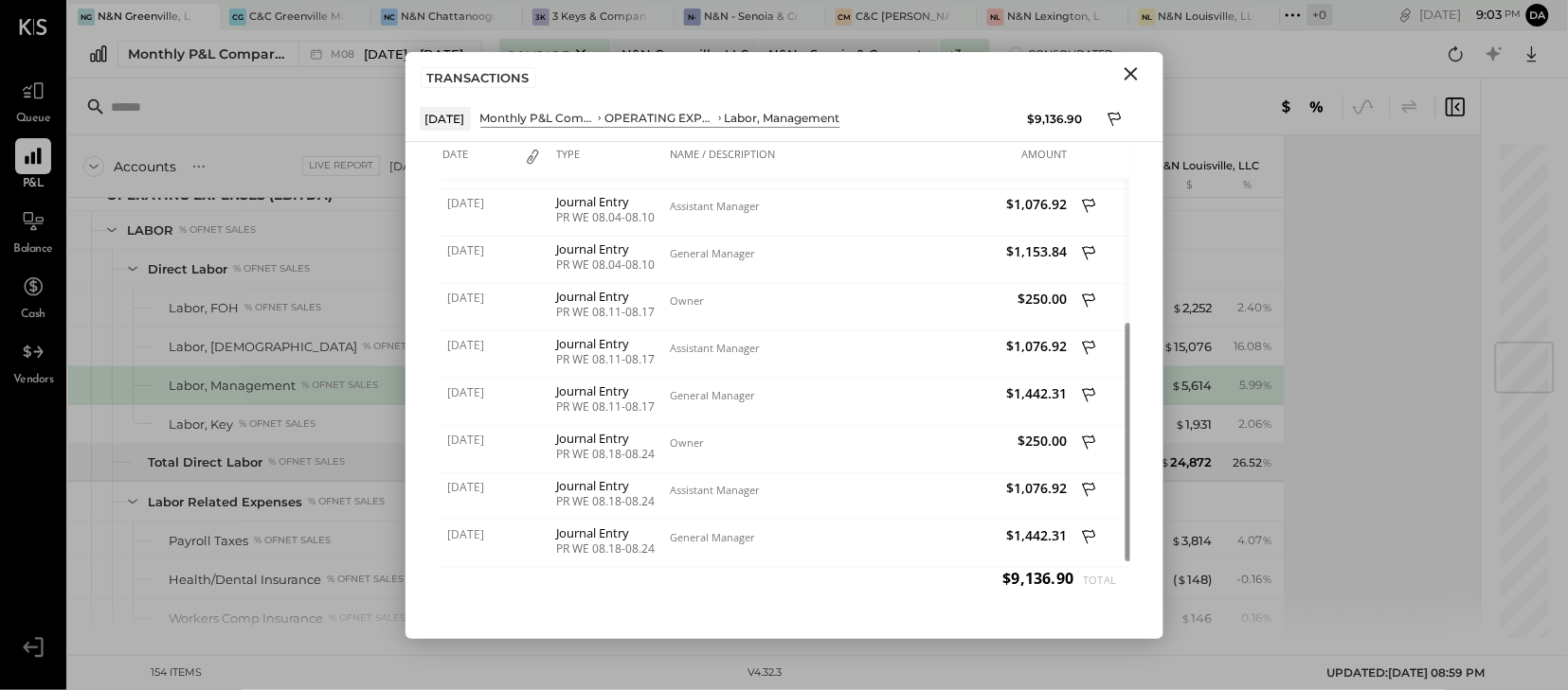
click at [1129, 75] on icon "Close" at bounding box center [1132, 74] width 23 height 23
